Goal: Transaction & Acquisition: Book appointment/travel/reservation

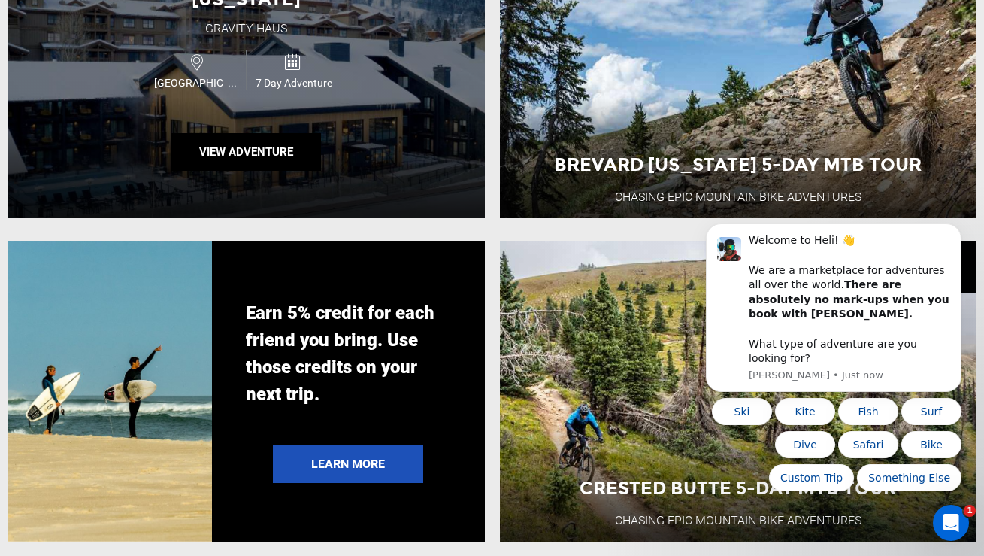
scroll to position [2640, 0]
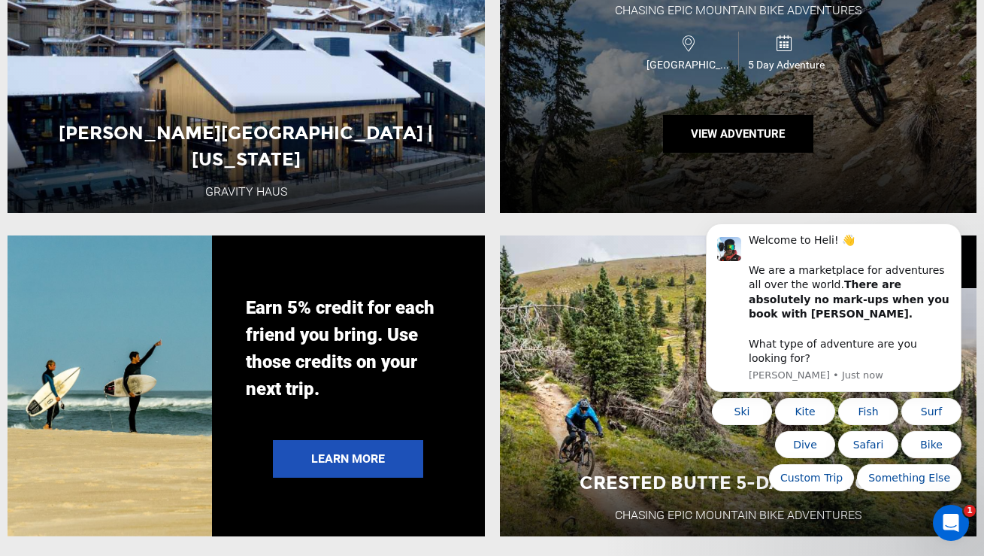
click at [616, 112] on div "Brevard [US_STATE] 5-Day MTB Tour Chasing Epic Mountain Bike Adventures USA 5 D…" at bounding box center [739, 62] width 478 height 301
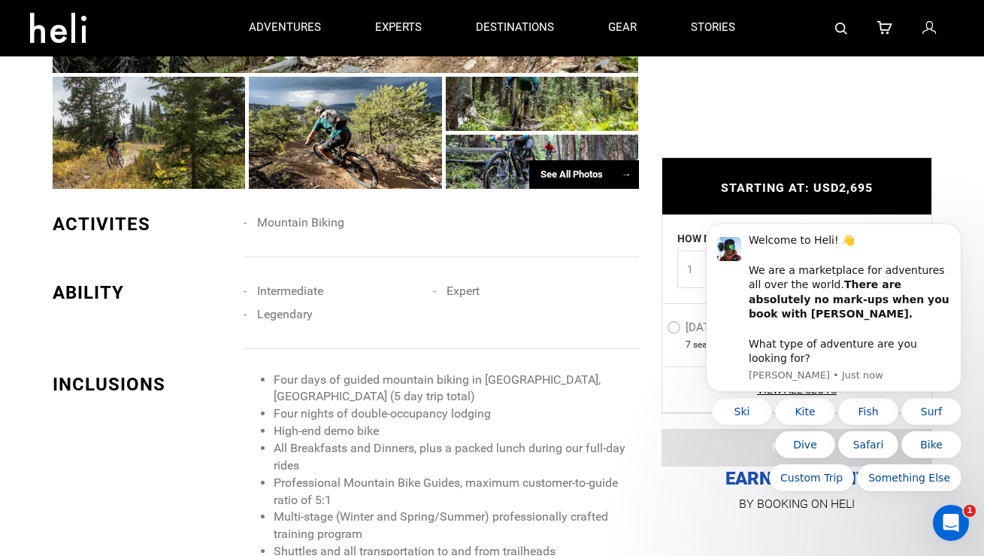
scroll to position [1072, 0]
drag, startPoint x: 482, startPoint y: 379, endPoint x: 547, endPoint y: 378, distance: 65.4
click at [547, 378] on li "Four days of guided mountain biking in [GEOGRAPHIC_DATA], [GEOGRAPHIC_DATA] (5 …" at bounding box center [456, 389] width 365 height 35
copy li "Brevard, [GEOGRAPHIC_DATA]"
